Goal: Task Accomplishment & Management: Use online tool/utility

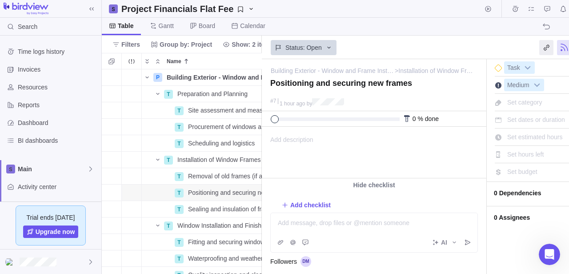
scroll to position [0, 64]
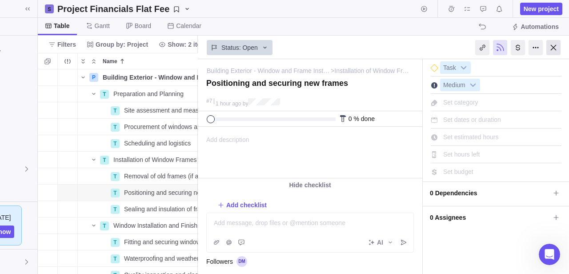
click at [556, 48] on div at bounding box center [553, 47] width 14 height 15
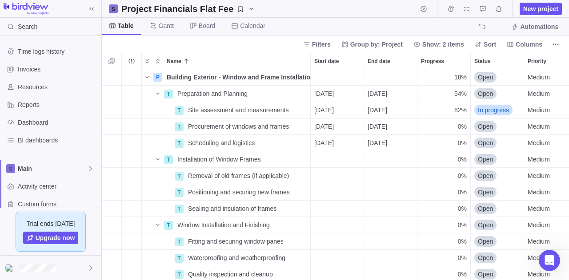
scroll to position [204, 460]
click at [36, 121] on span "Dashboard" at bounding box center [58, 122] width 80 height 9
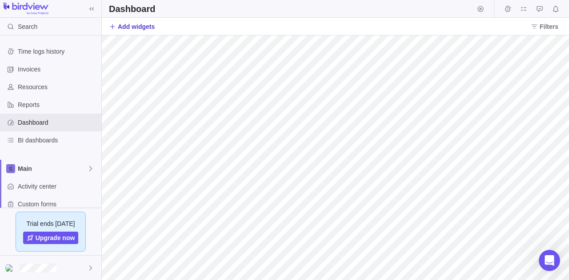
click at [133, 26] on span "Add widgets" at bounding box center [136, 26] width 37 height 9
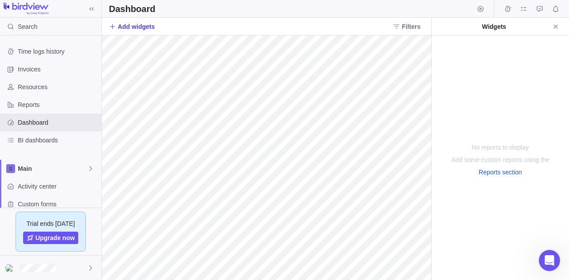
click at [114, 24] on icon at bounding box center [112, 26] width 7 height 7
click at [551, 27] on span "Close" at bounding box center [555, 26] width 12 height 12
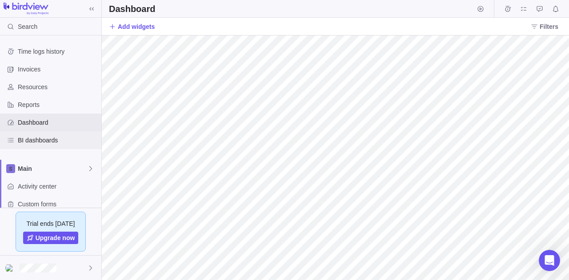
click at [43, 139] on span "BI dashboards" at bounding box center [58, 140] width 80 height 9
